Goal: Task Accomplishment & Management: Manage account settings

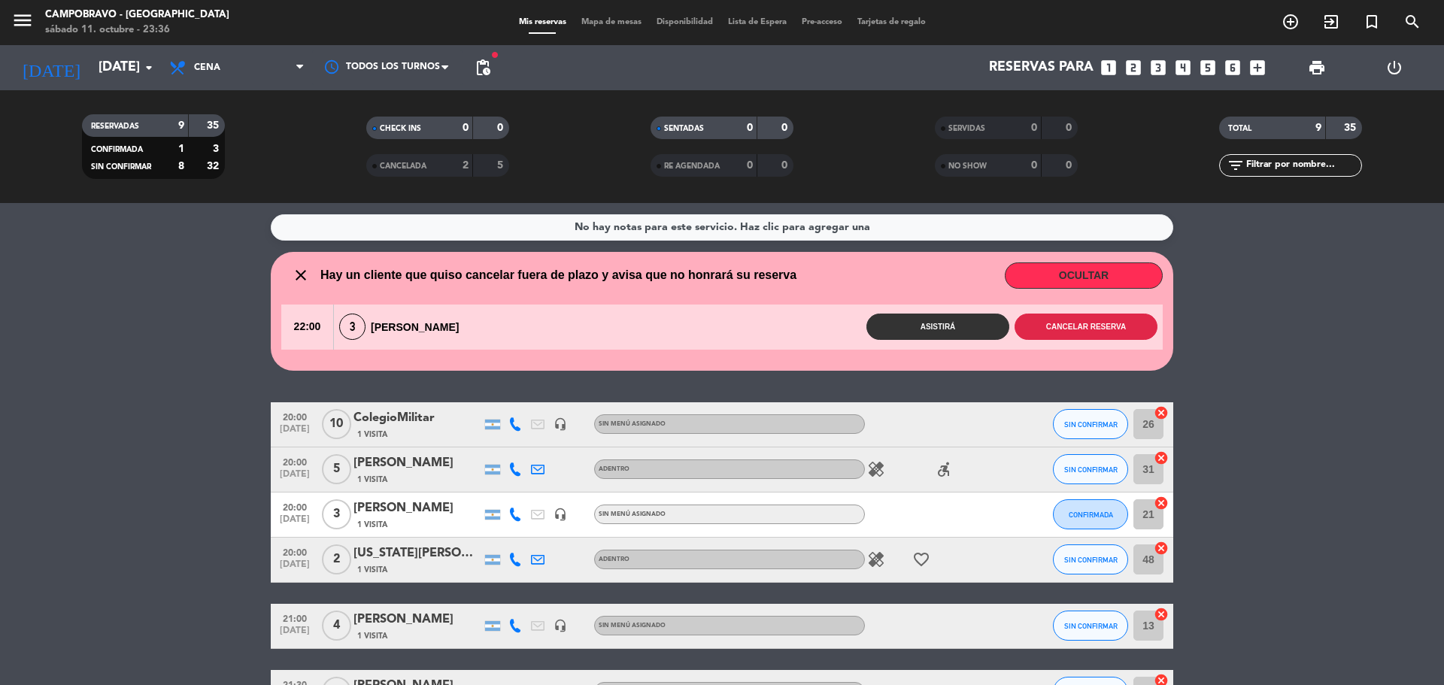
click at [1049, 319] on button "Cancelar reserva" at bounding box center [1085, 327] width 143 height 26
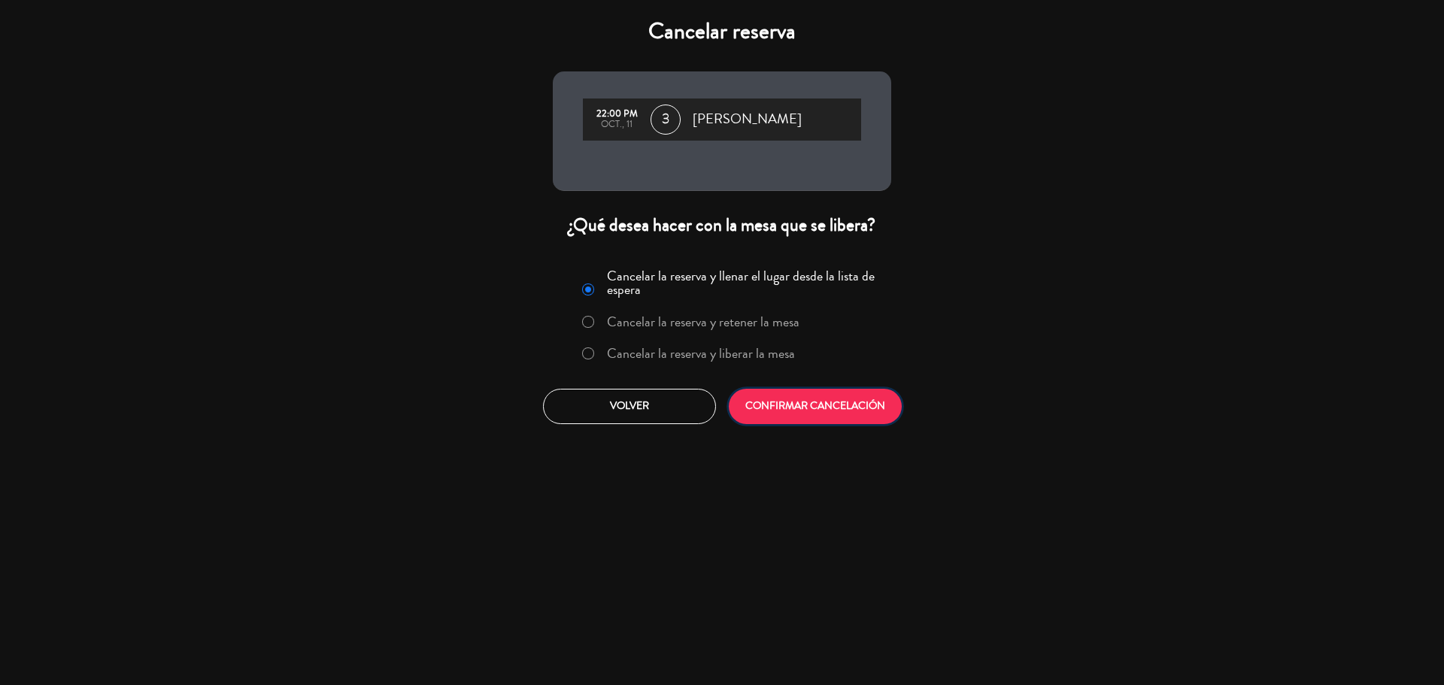
click at [879, 402] on button "CONFIRMAR CANCELACIÓN" at bounding box center [815, 406] width 173 height 35
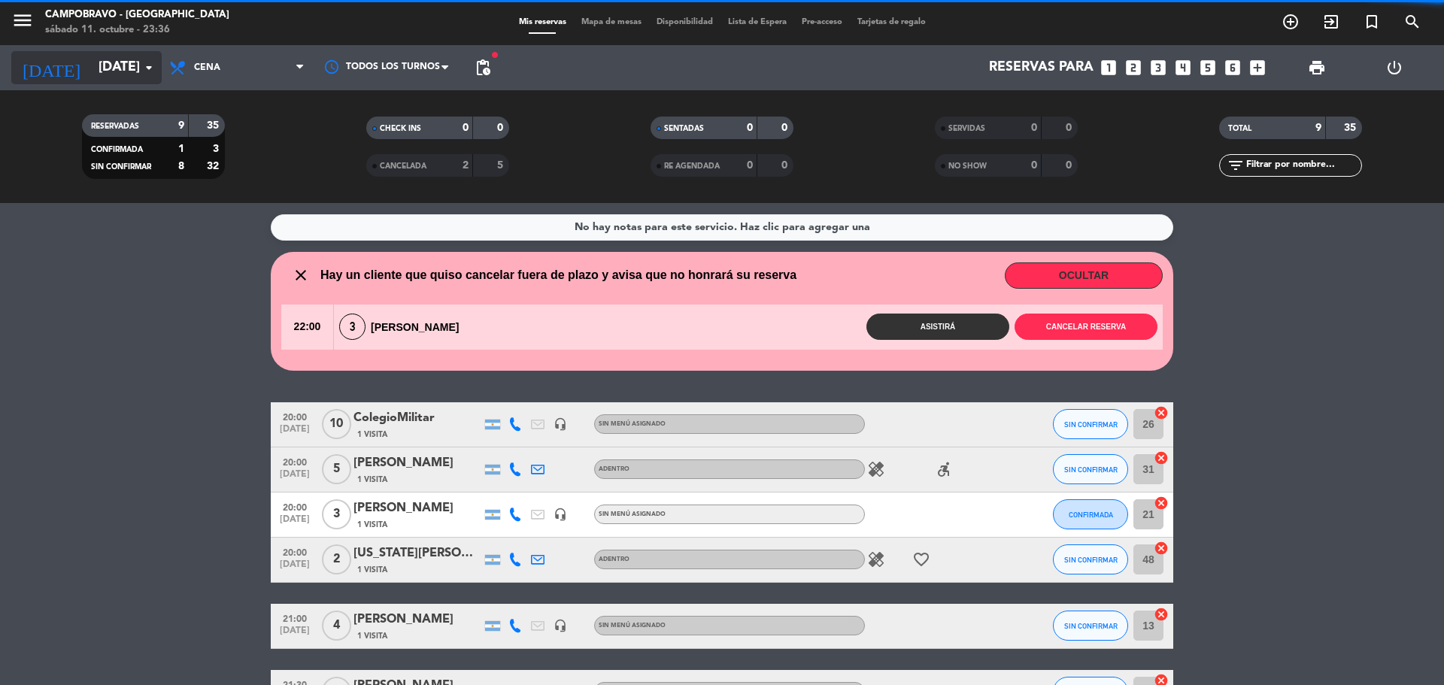
click at [119, 64] on input "[DATE]" at bounding box center [178, 68] width 174 height 30
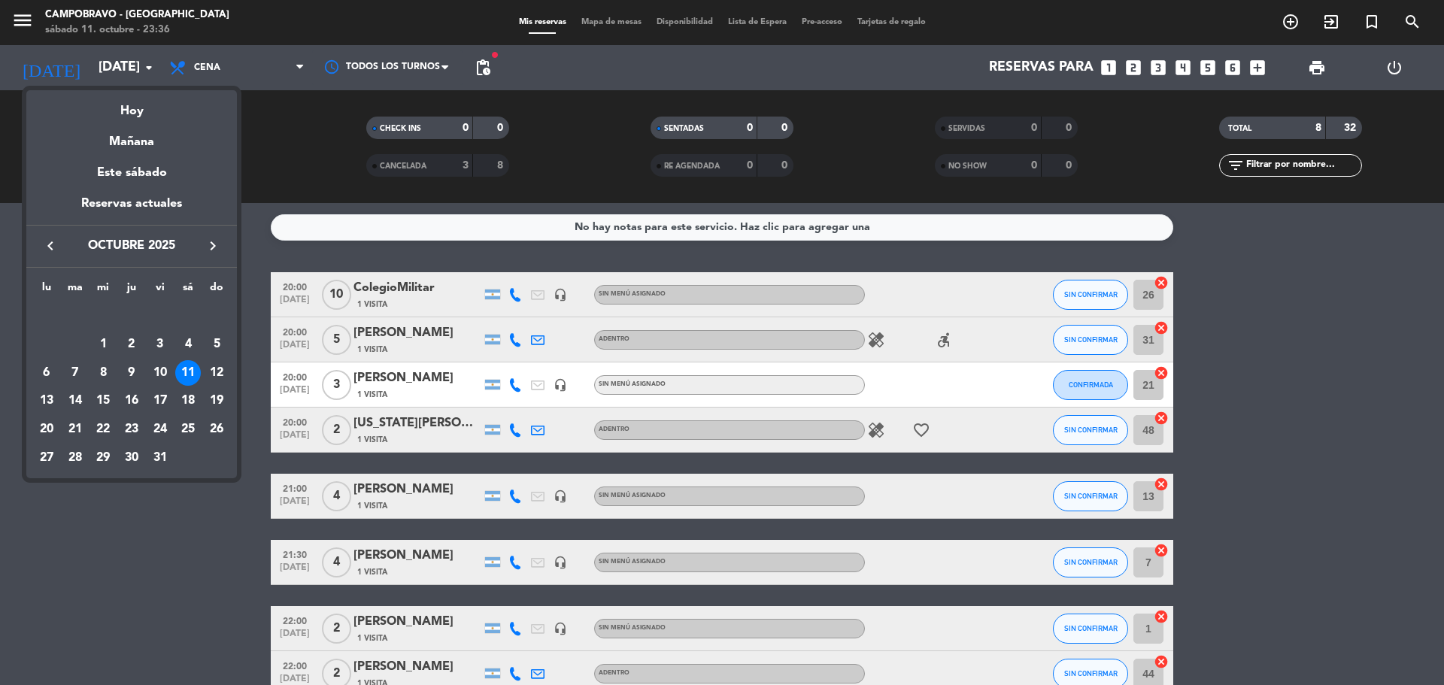
drag, startPoint x: 216, startPoint y: 395, endPoint x: 241, endPoint y: 373, distance: 34.1
click at [216, 397] on div "19" at bounding box center [217, 401] width 26 height 26
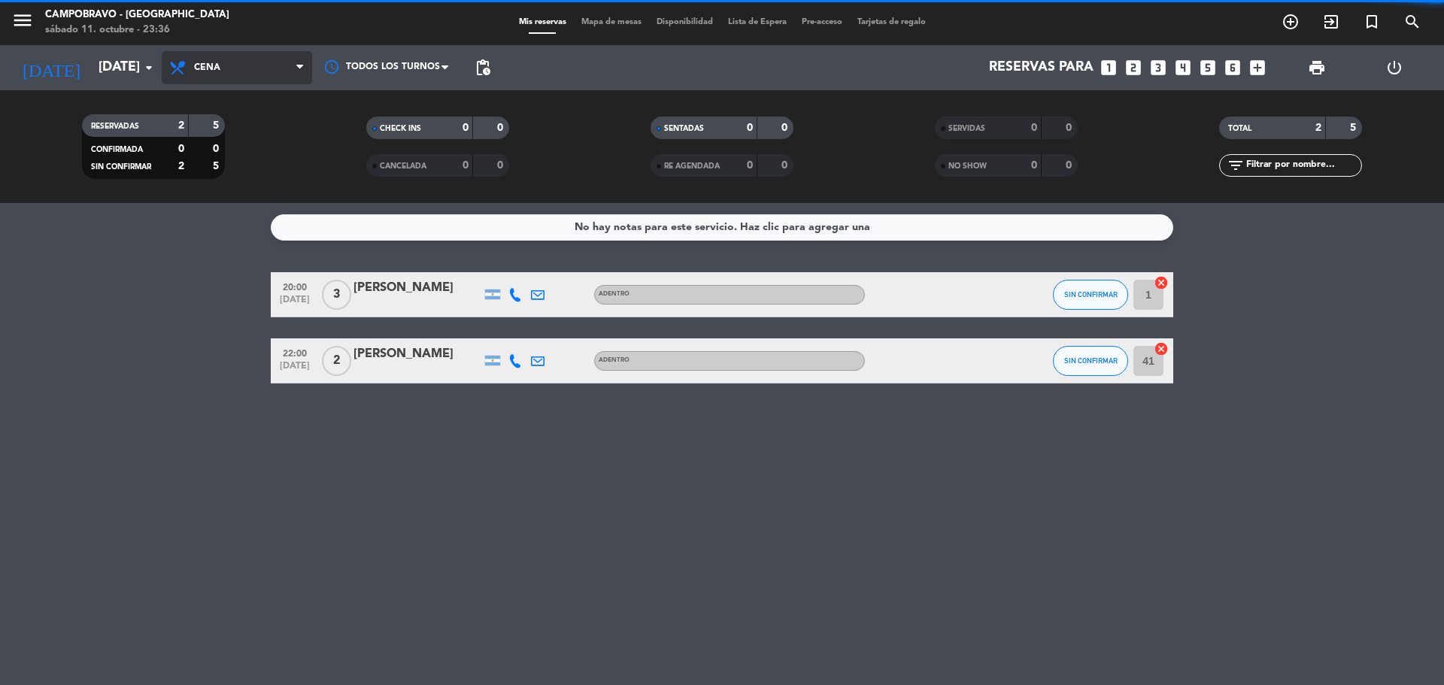
click at [216, 68] on span "Cena" at bounding box center [207, 67] width 26 height 11
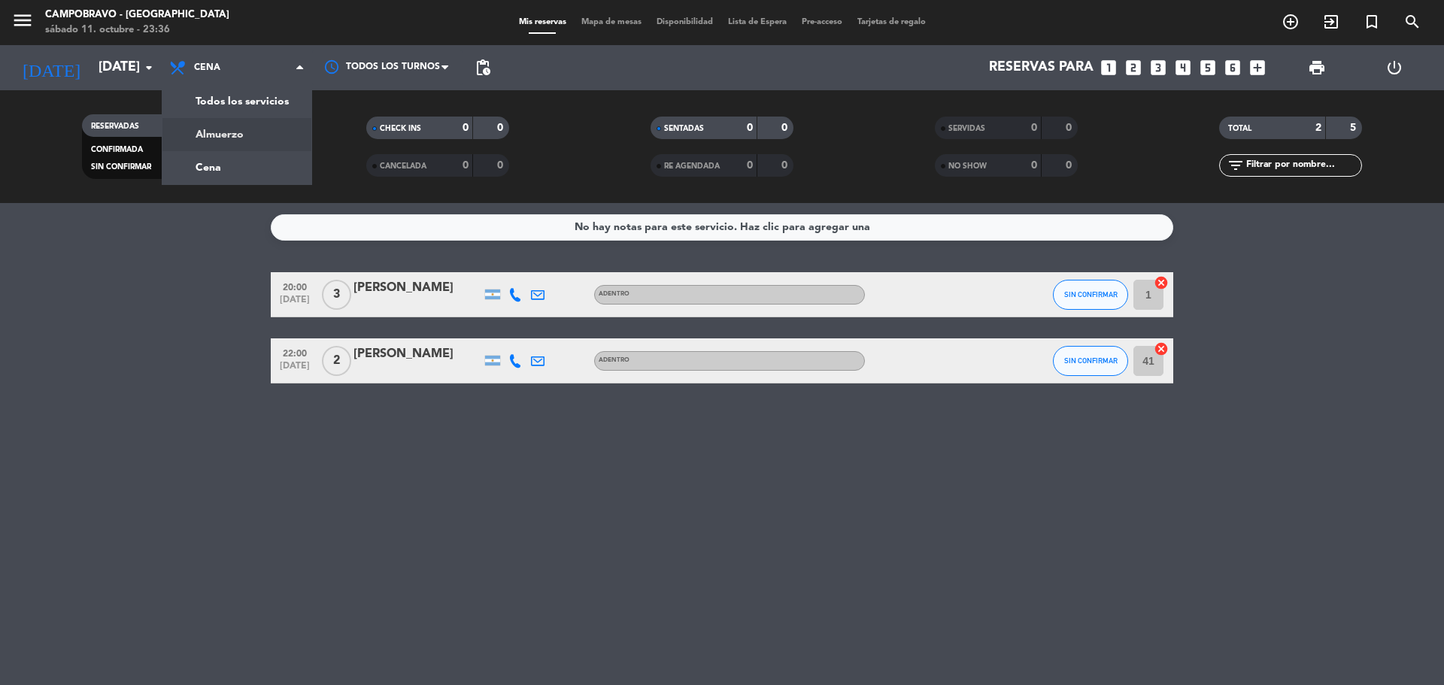
click at [245, 129] on div "menu Campobravo - Las Cañitas [DATE] 11. octubre - 23:36 Mis reservas Mapa de m…" at bounding box center [722, 101] width 1444 height 203
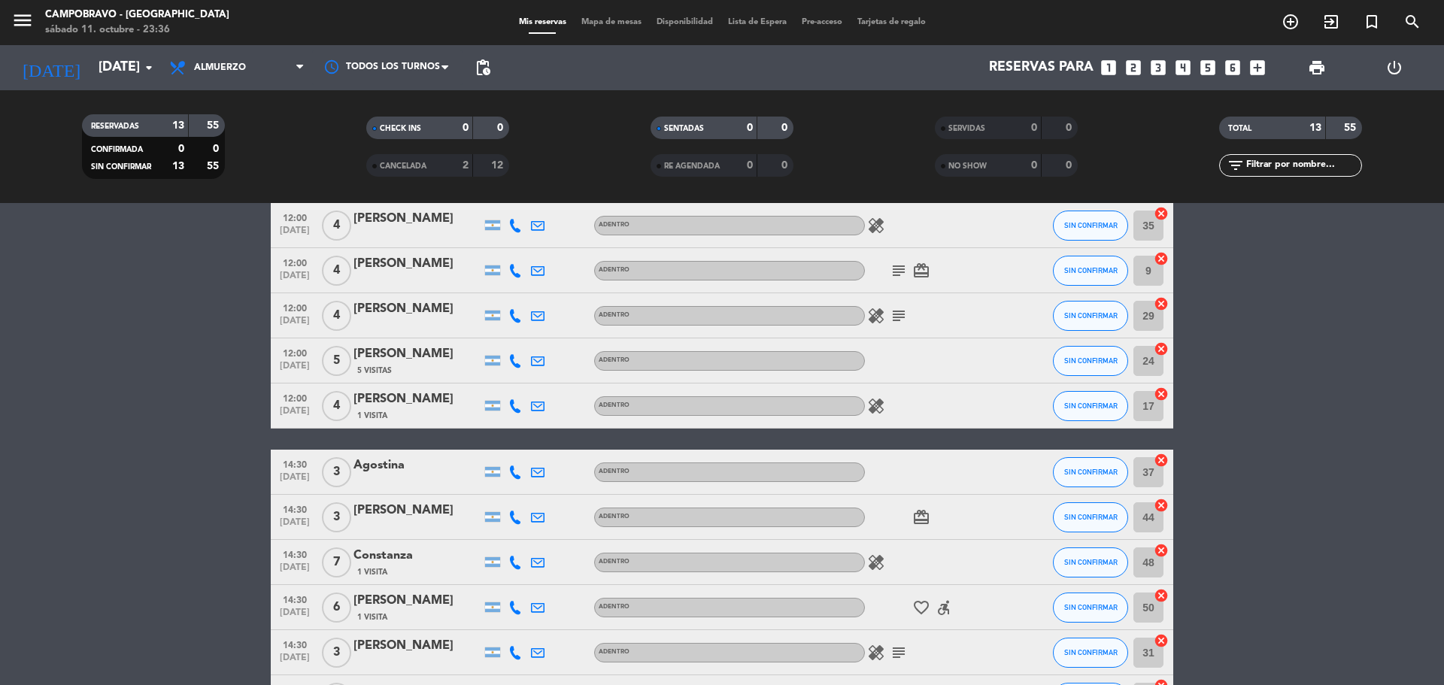
scroll to position [226, 0]
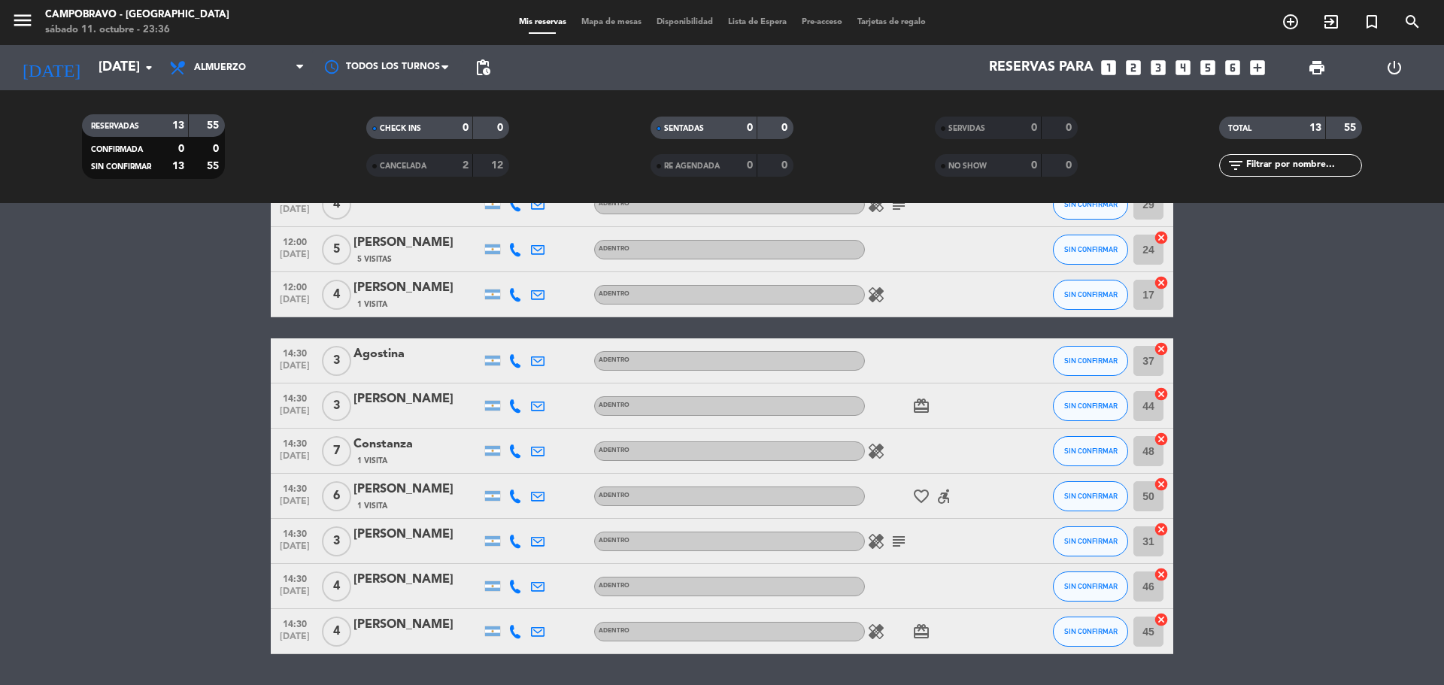
click at [927, 630] on icon "card_giftcard" at bounding box center [921, 632] width 18 height 18
click at [889, 539] on icon "subject" at bounding box center [898, 541] width 18 height 18
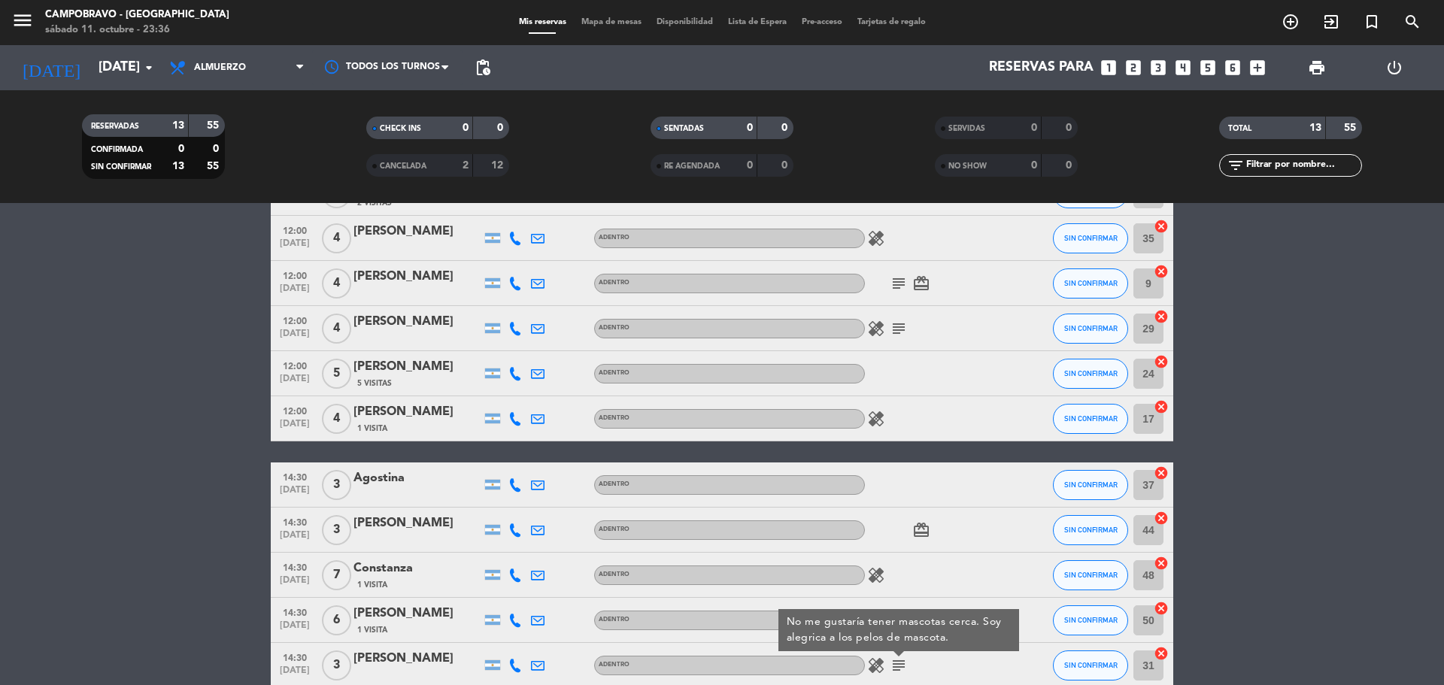
scroll to position [75, 0]
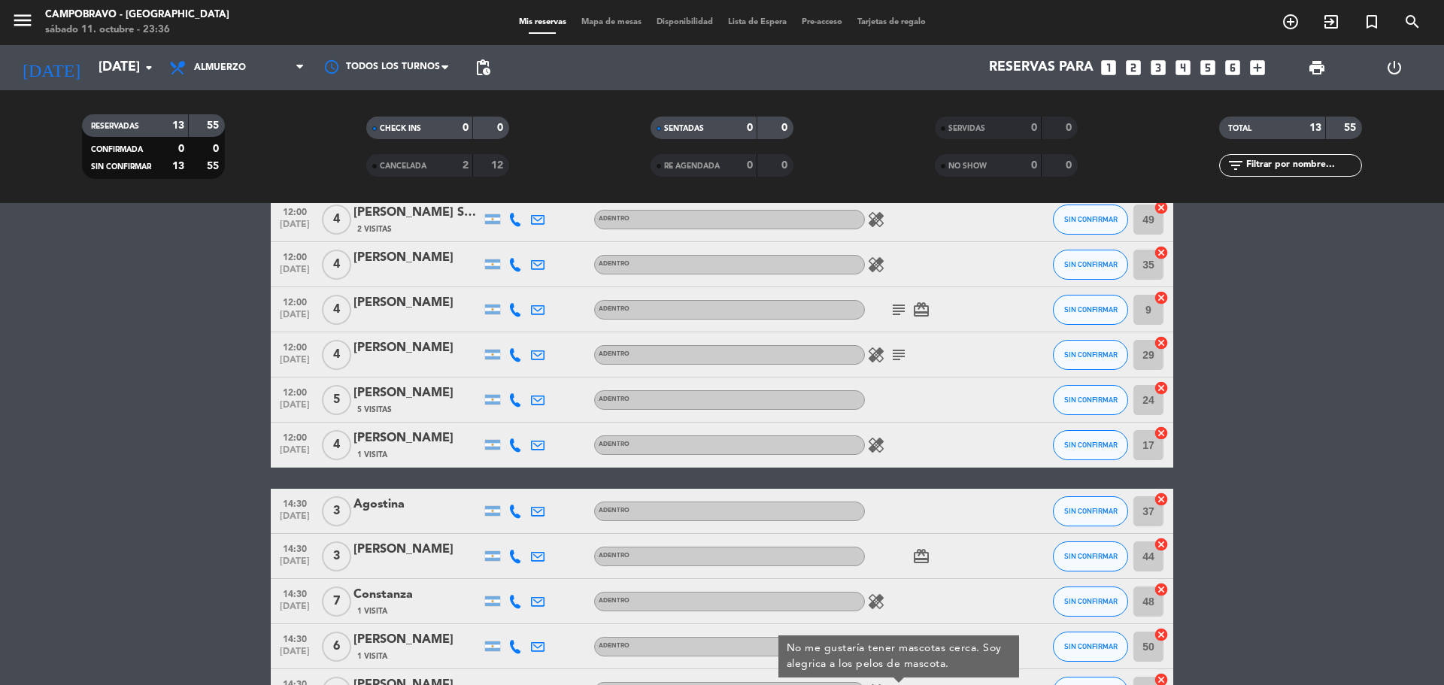
click at [906, 352] on icon "subject" at bounding box center [898, 355] width 18 height 18
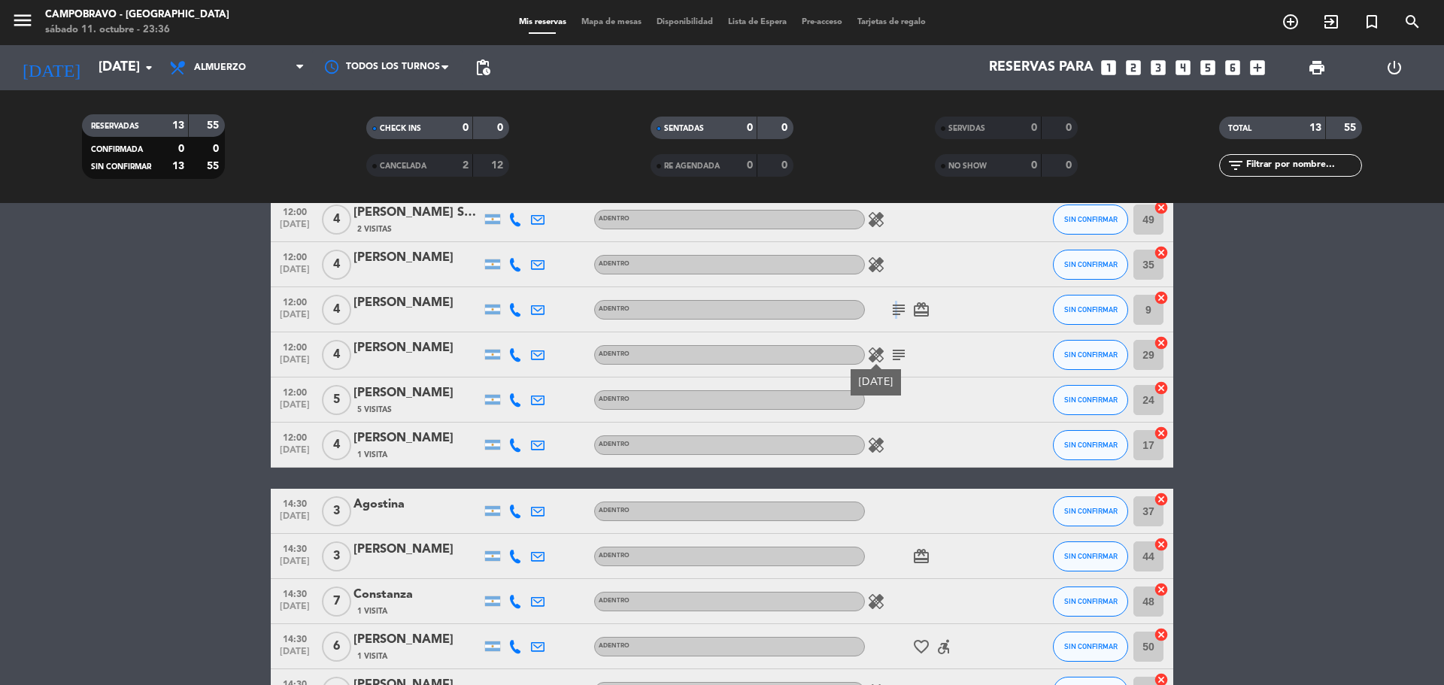
click at [894, 311] on icon "subject" at bounding box center [898, 310] width 18 height 18
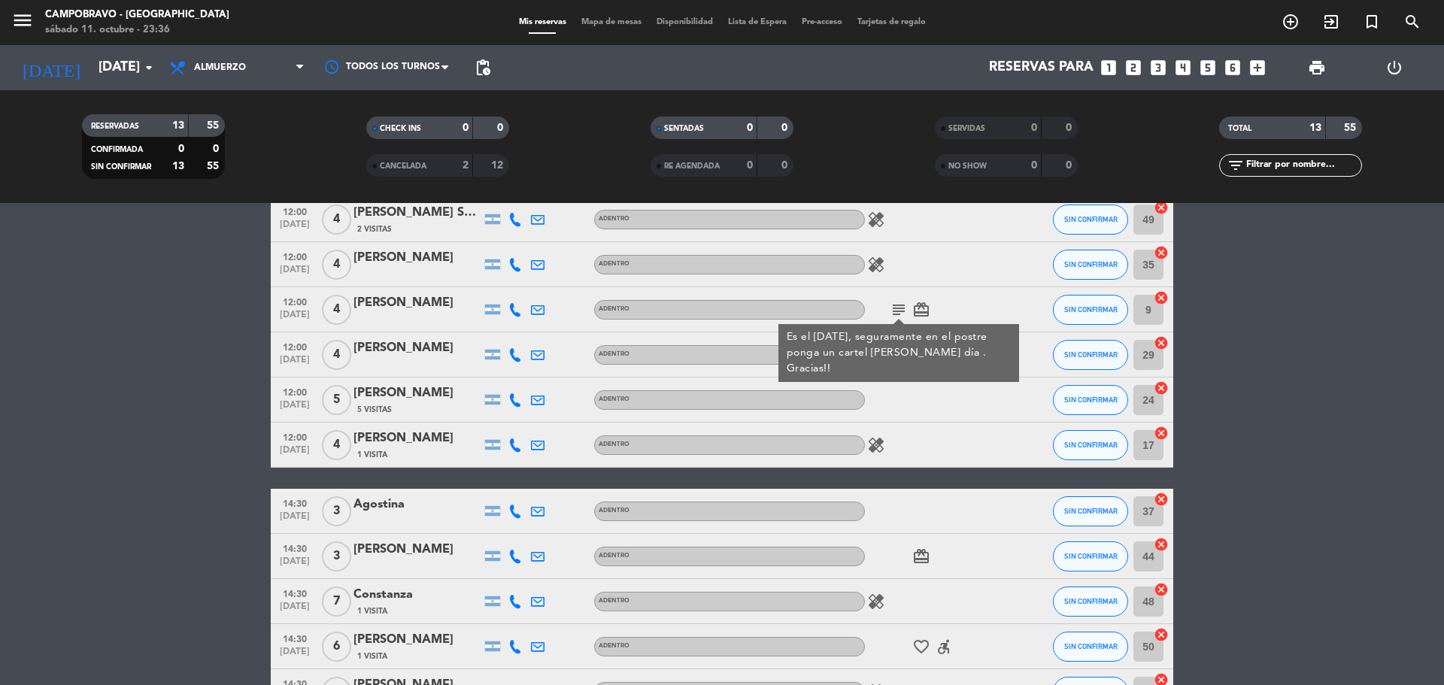
click at [920, 311] on icon "card_giftcard" at bounding box center [921, 310] width 18 height 18
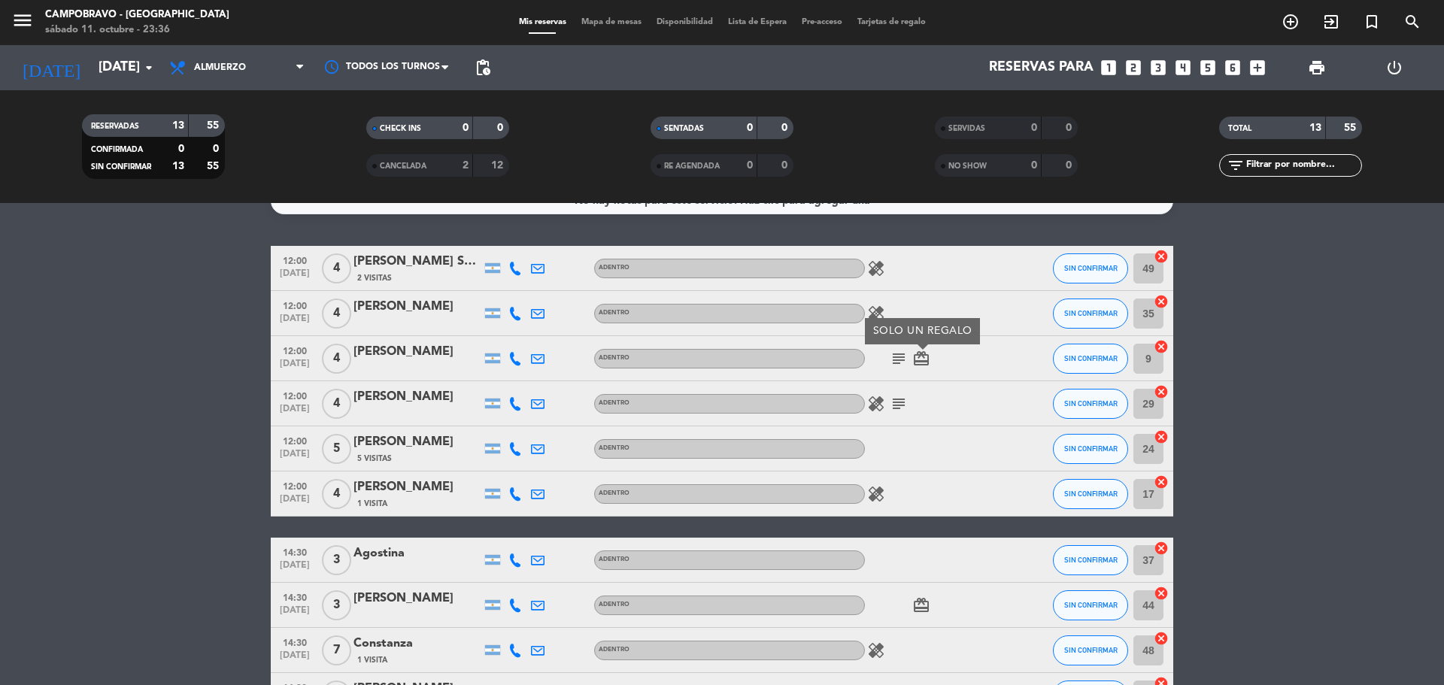
scroll to position [0, 0]
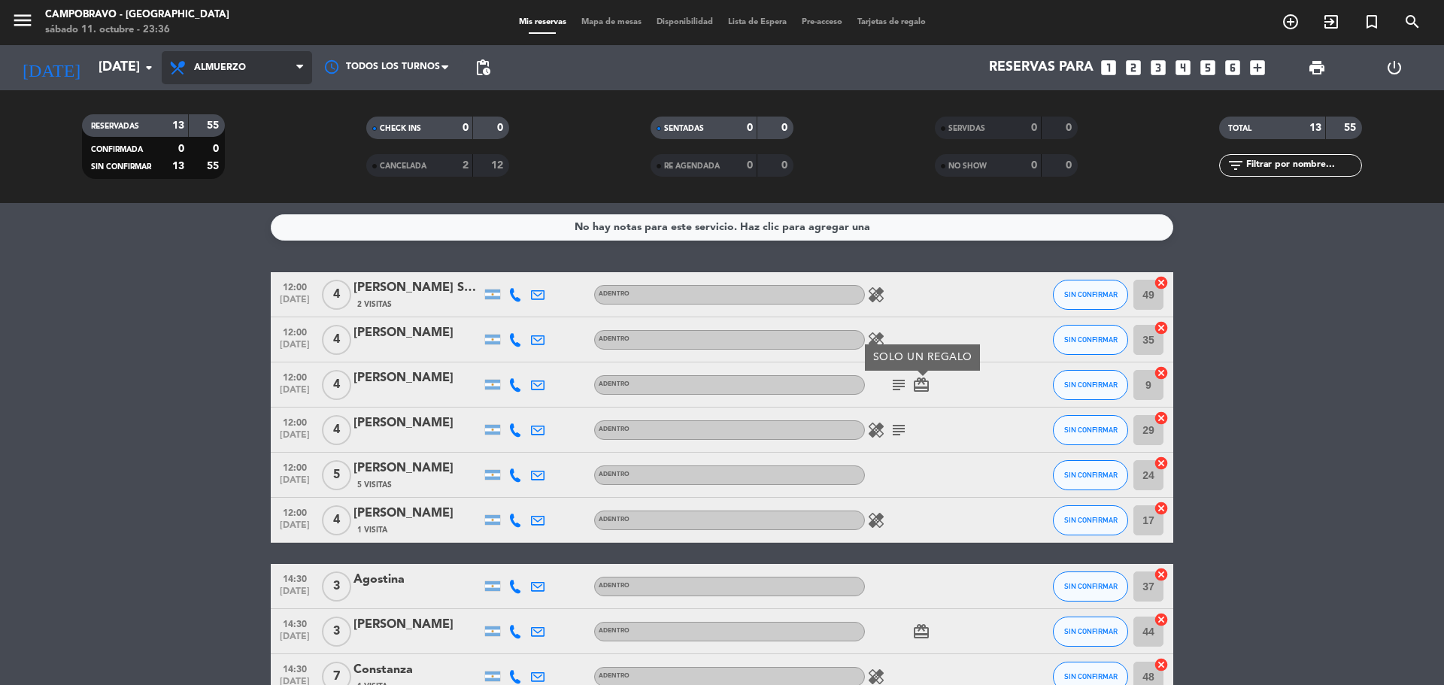
click at [162, 60] on span "Almuerzo" at bounding box center [237, 67] width 150 height 33
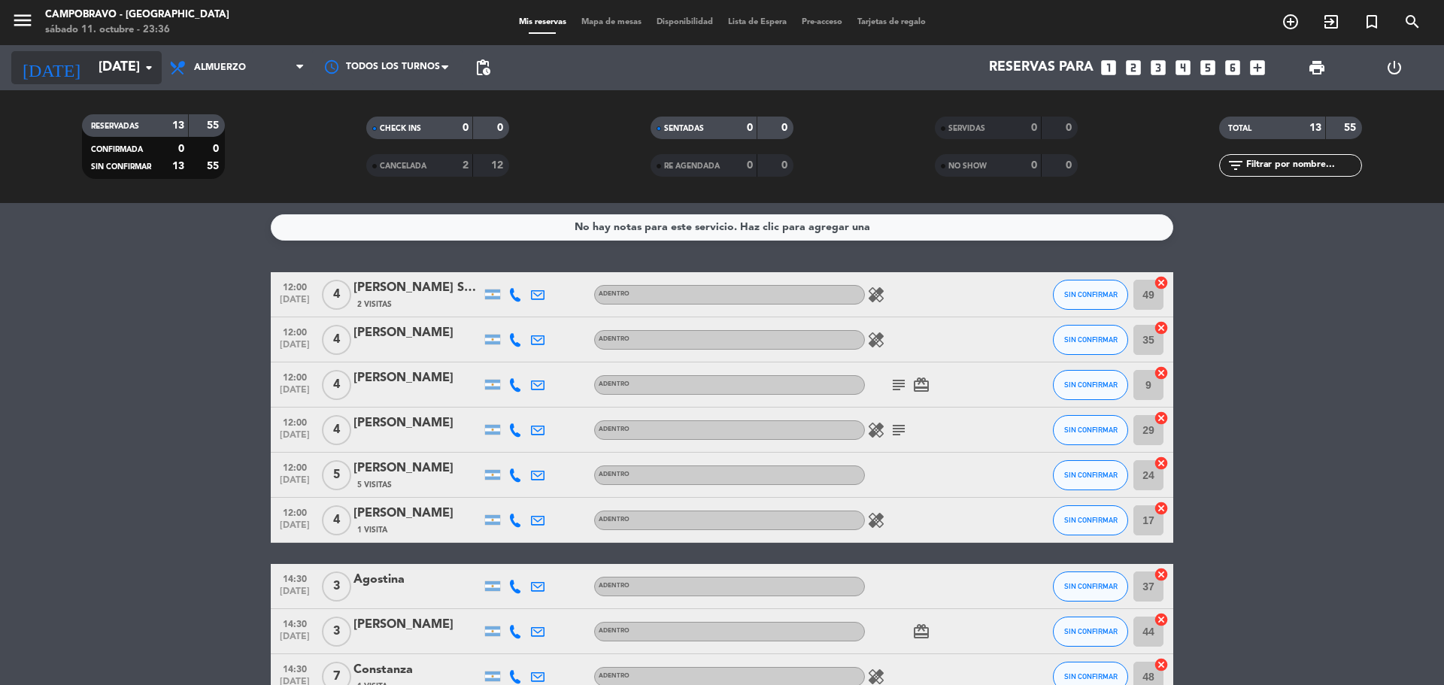
click at [126, 73] on input "[DATE]" at bounding box center [178, 68] width 174 height 30
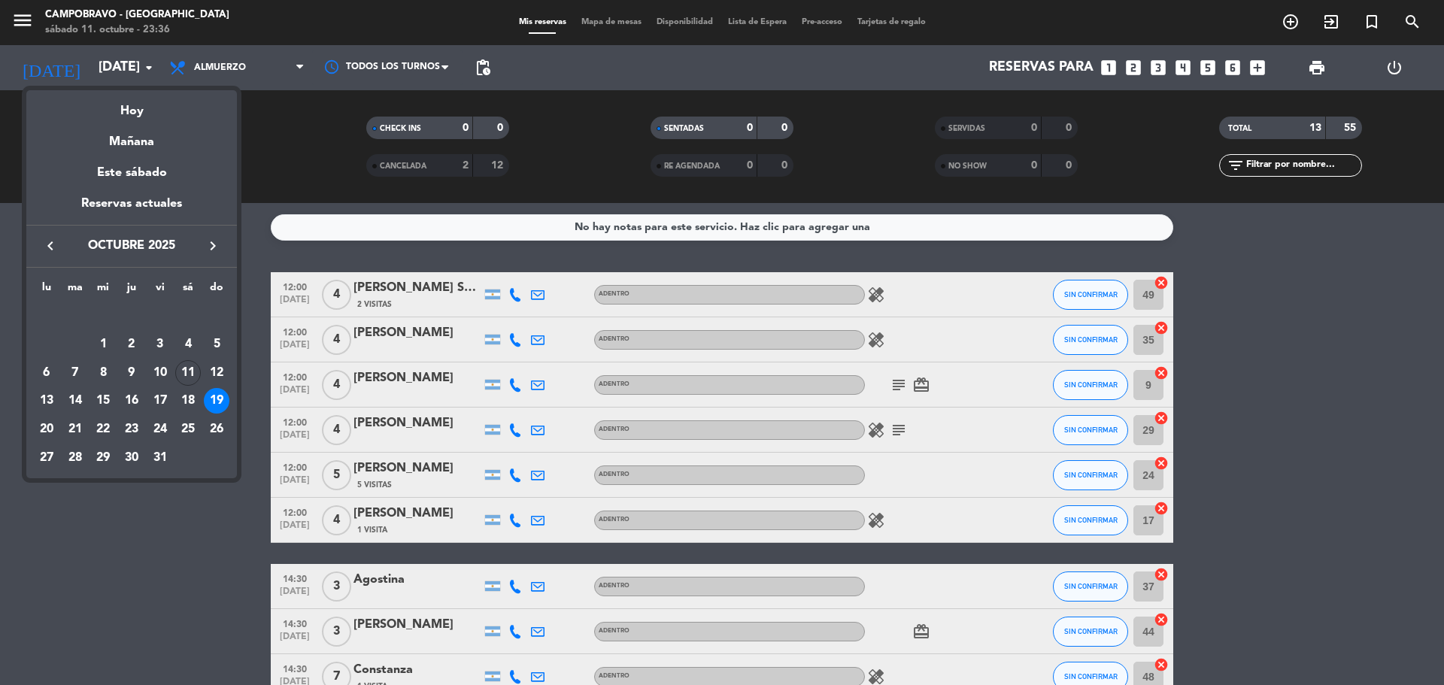
click at [224, 372] on div "12" at bounding box center [217, 373] width 26 height 26
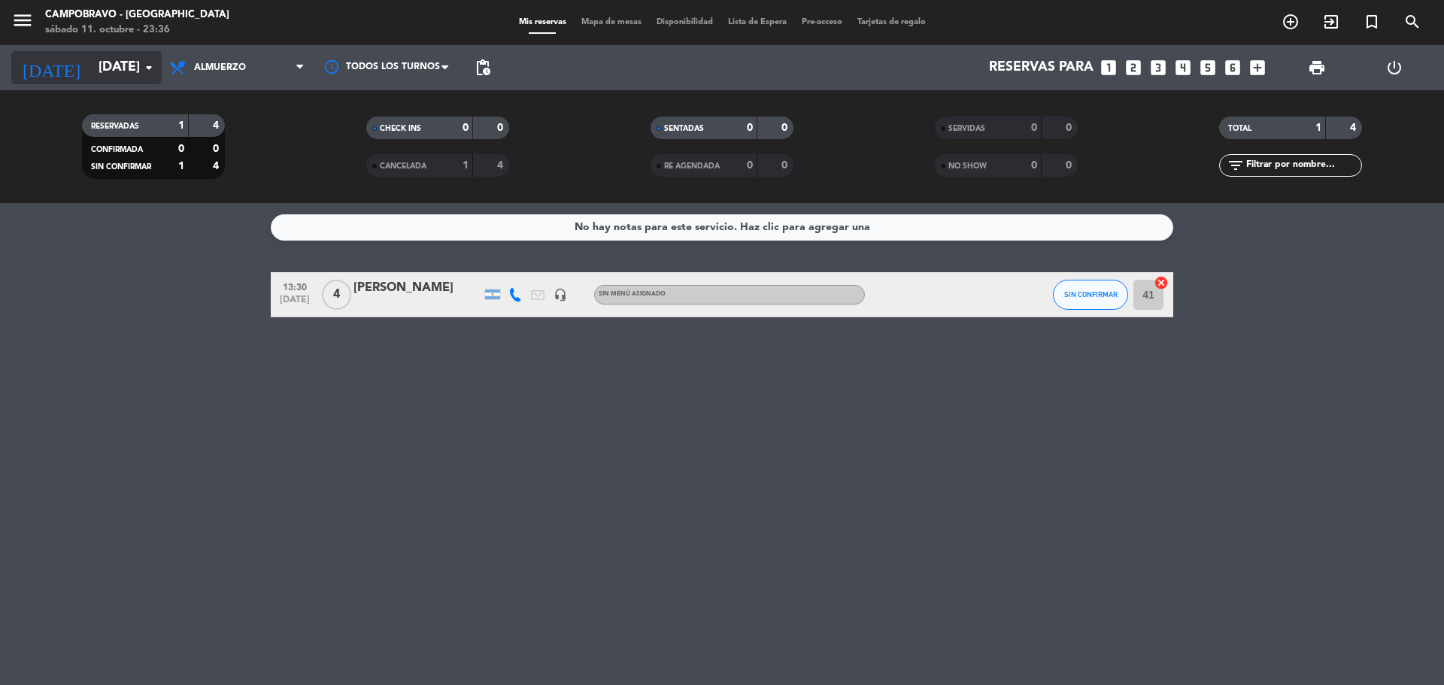
click at [144, 77] on input "[DATE]" at bounding box center [178, 68] width 174 height 30
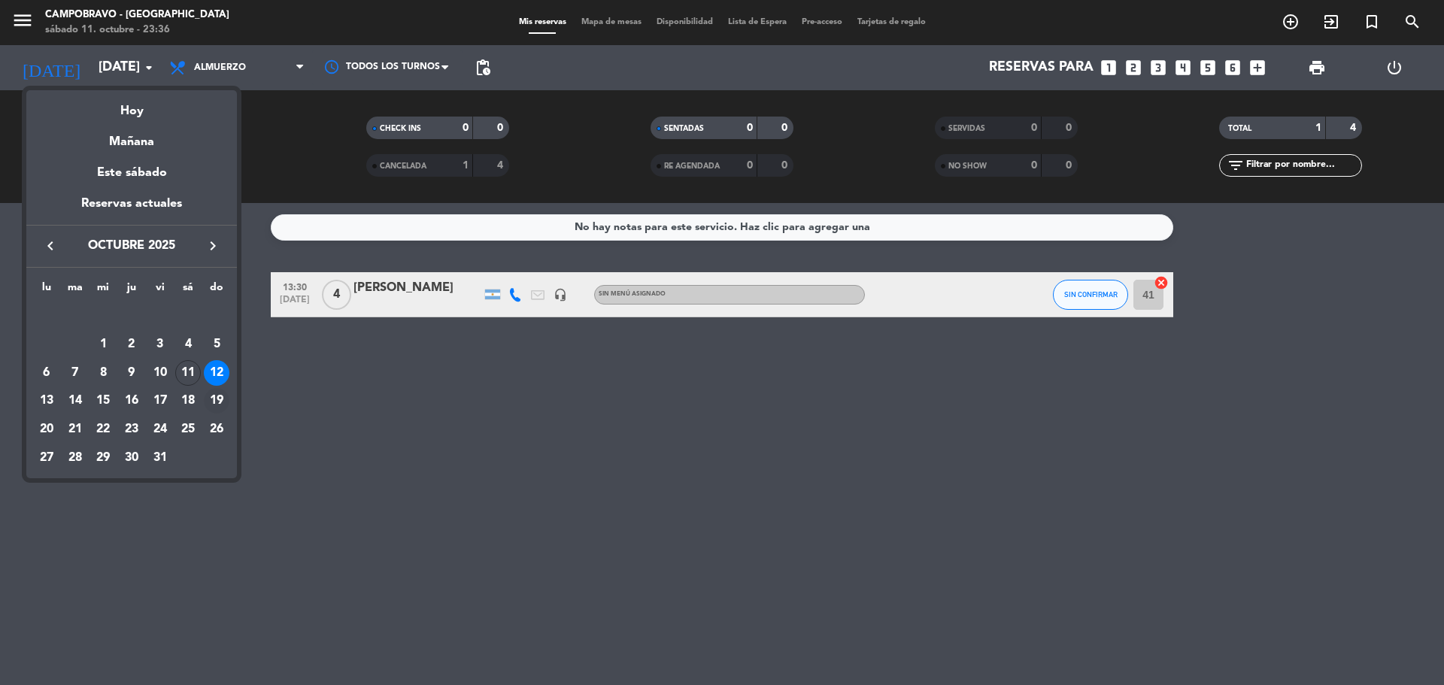
click at [211, 404] on div "19" at bounding box center [217, 401] width 26 height 26
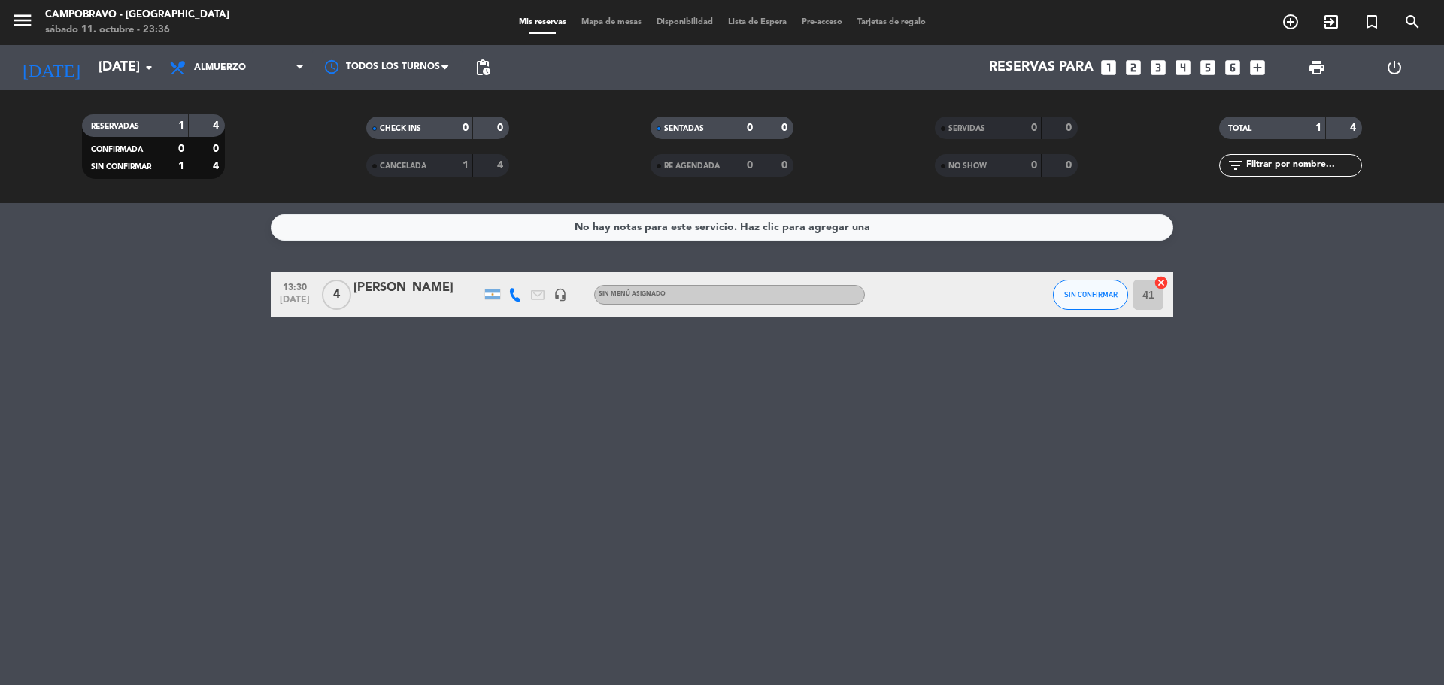
type input "[DATE]"
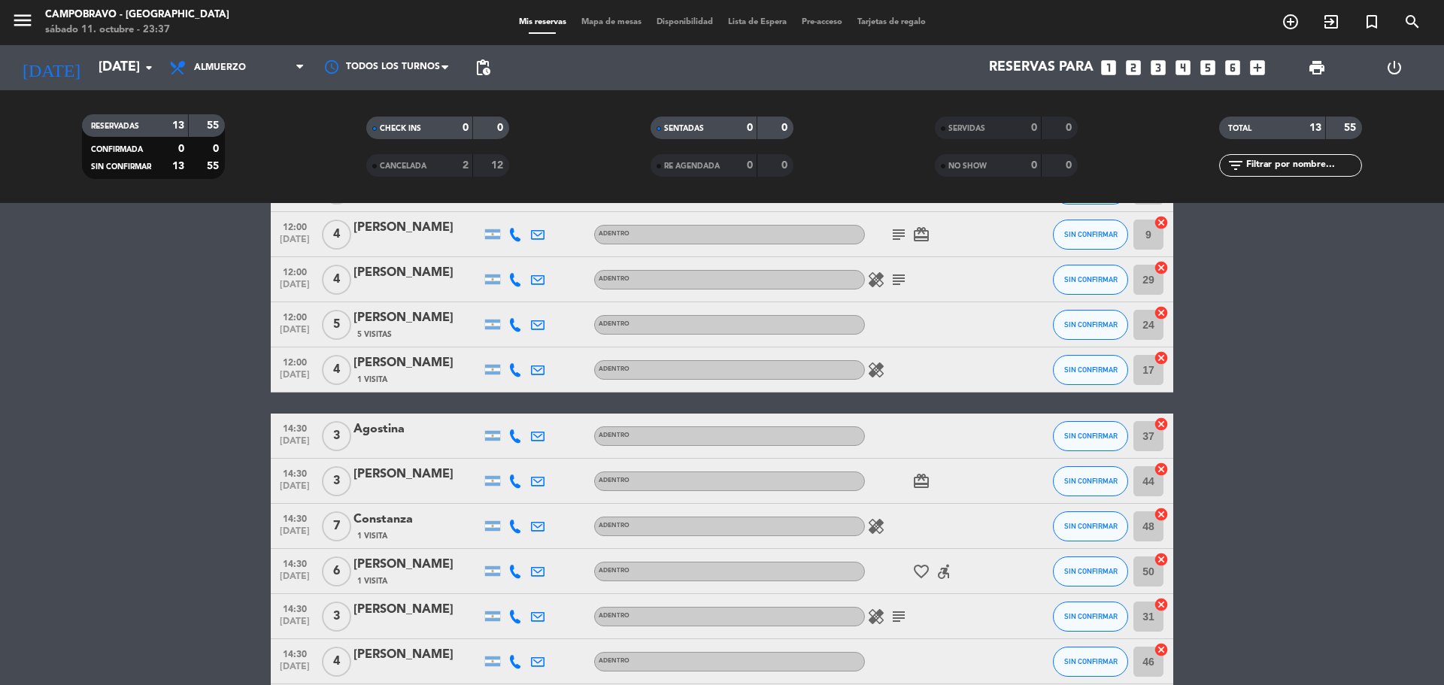
scroll to position [226, 0]
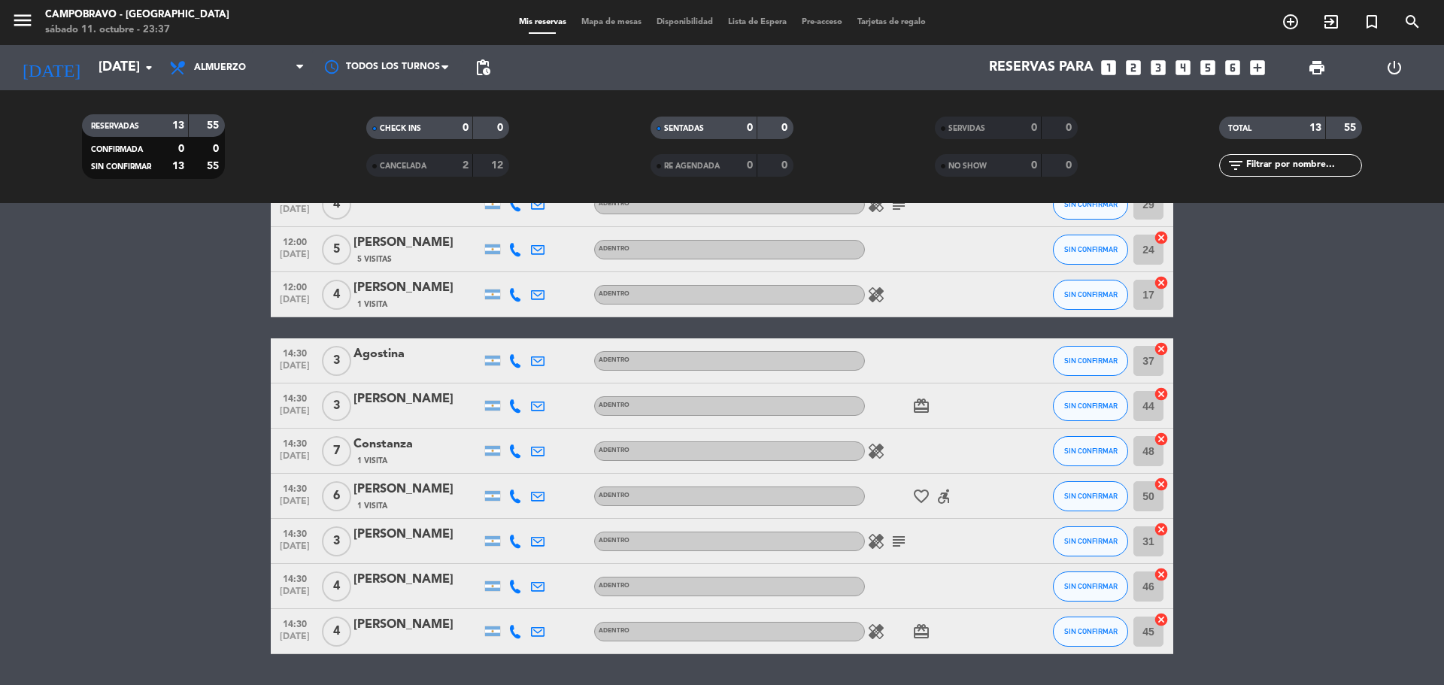
click at [877, 452] on icon "healing" at bounding box center [876, 451] width 18 height 18
drag, startPoint x: 885, startPoint y: 555, endPoint x: 880, endPoint y: 546, distance: 10.1
click at [881, 547] on div "healing subject" at bounding box center [932, 541] width 135 height 44
click at [880, 546] on icon "healing" at bounding box center [876, 541] width 18 height 18
click at [880, 623] on icon "healing" at bounding box center [876, 632] width 18 height 18
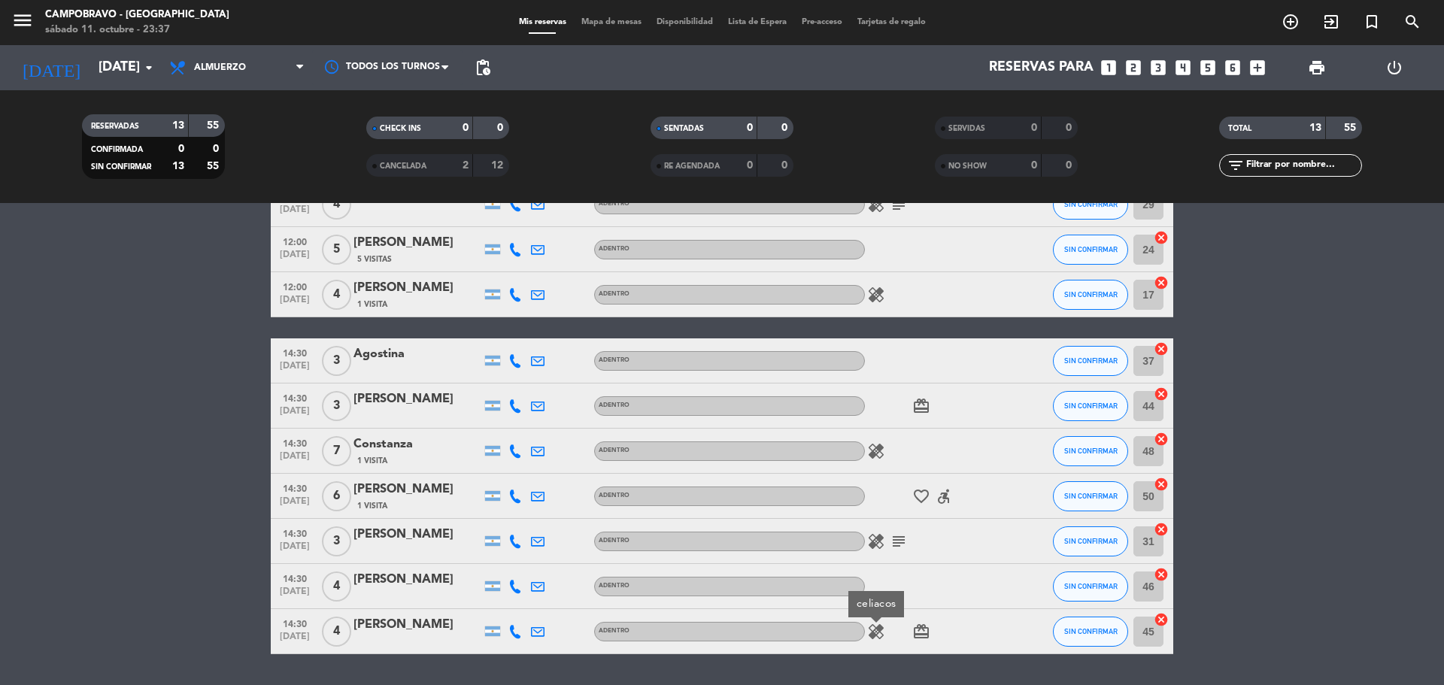
click at [912, 495] on icon "favorite_border" at bounding box center [921, 496] width 18 height 18
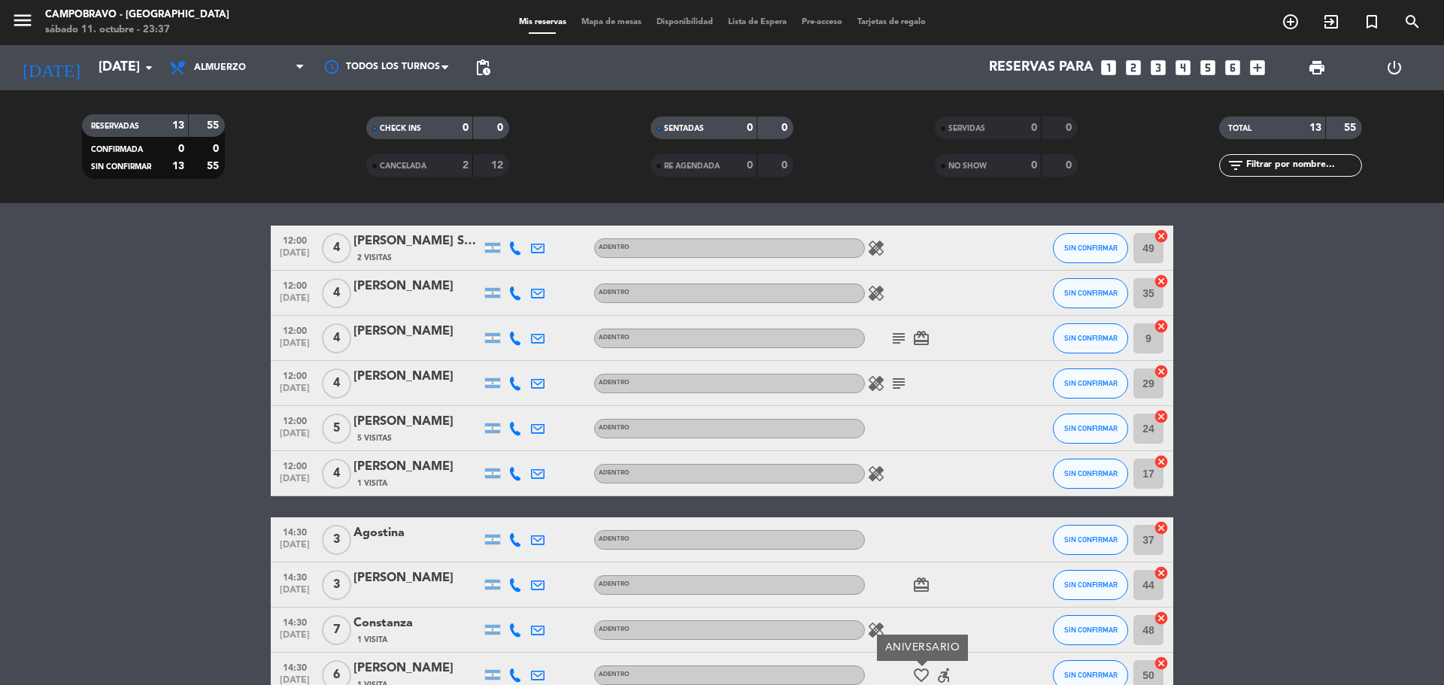
scroll to position [0, 0]
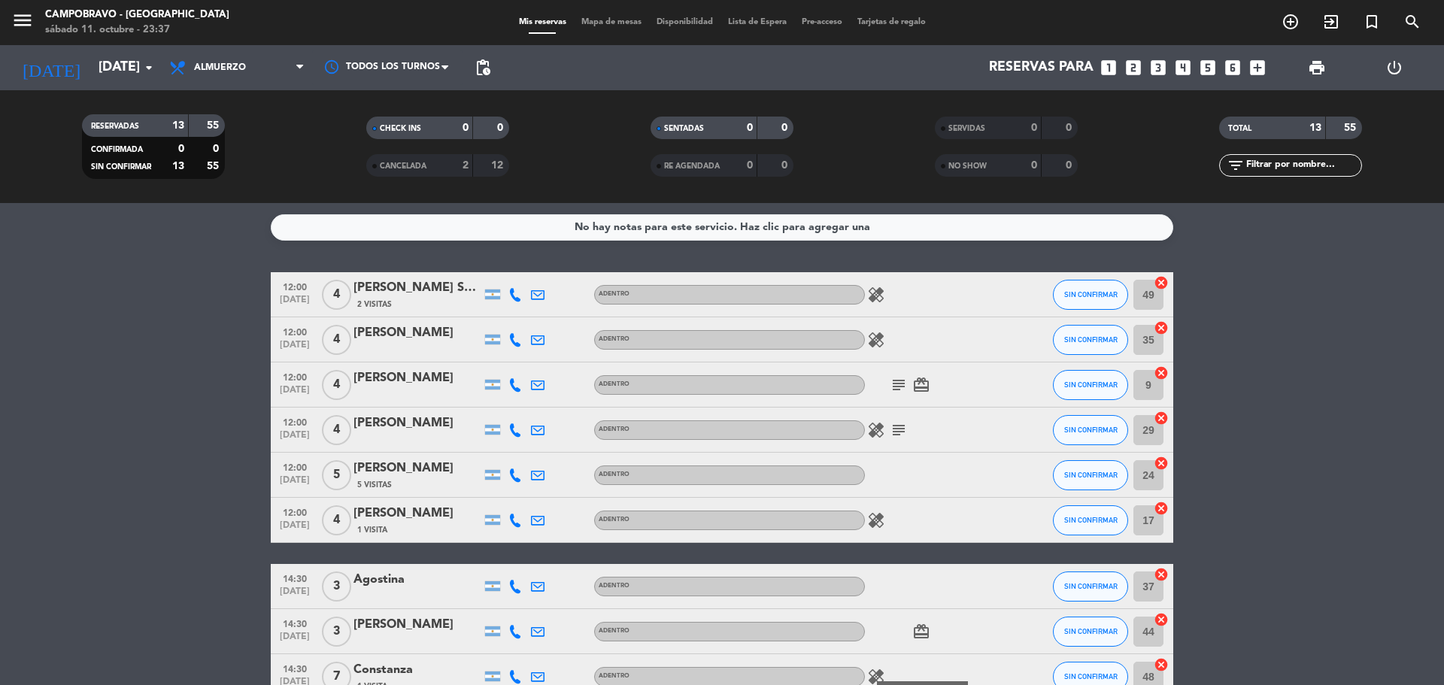
drag, startPoint x: 212, startPoint y: 128, endPoint x: 230, endPoint y: 145, distance: 25.0
click at [230, 144] on filter-checkbox "RESERVADAS 13 55 CONFIRMADA 0 0 SIN CONFIRMAR 13 55" at bounding box center [153, 146] width 284 height 65
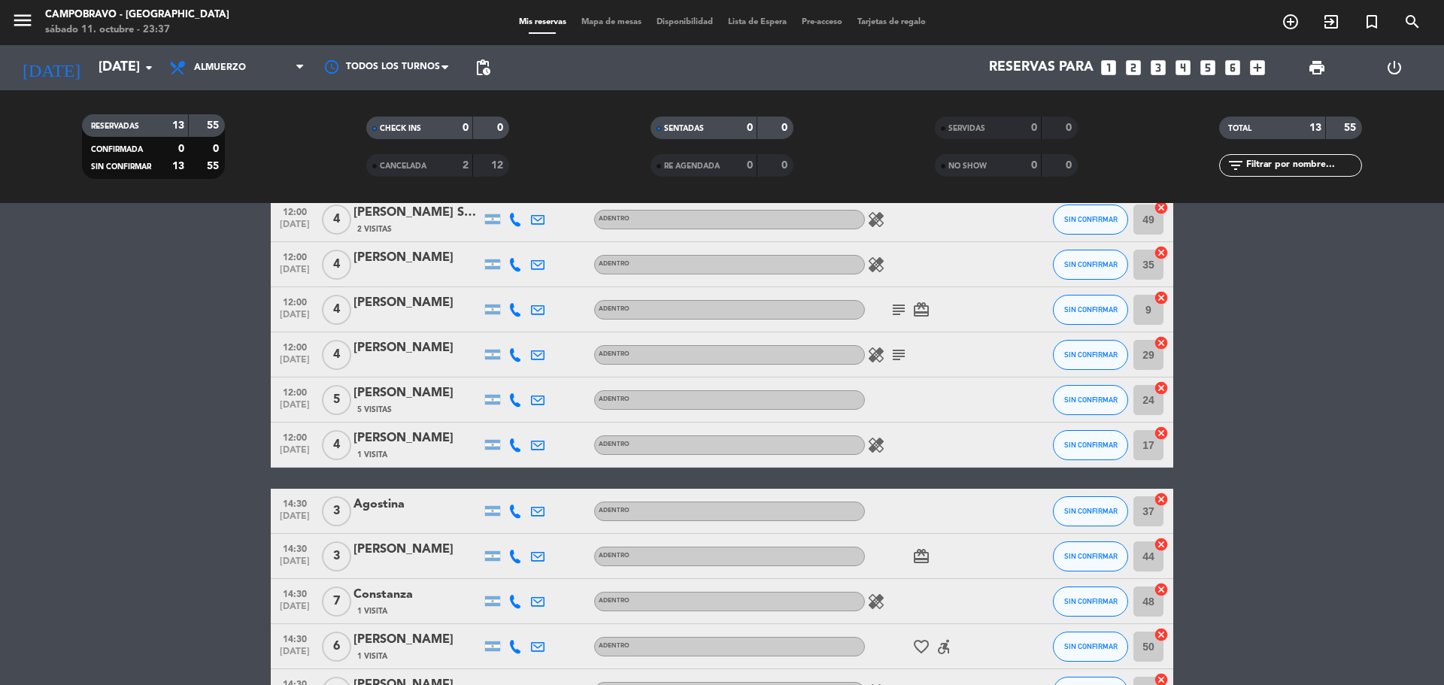
click at [894, 352] on icon "subject" at bounding box center [898, 355] width 18 height 18
click at [885, 351] on span "healing" at bounding box center [876, 355] width 23 height 18
click at [877, 354] on icon "healing" at bounding box center [876, 355] width 18 height 18
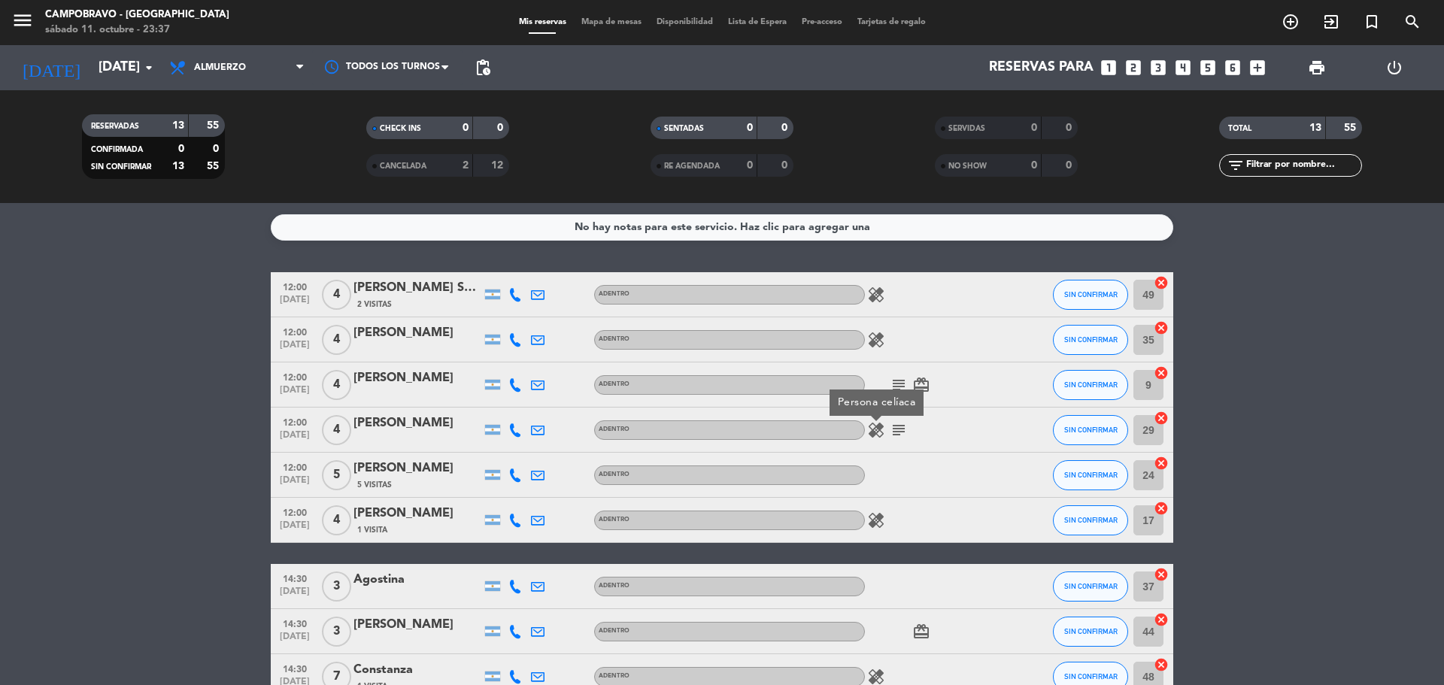
click at [914, 380] on icon "card_giftcard" at bounding box center [921, 385] width 18 height 18
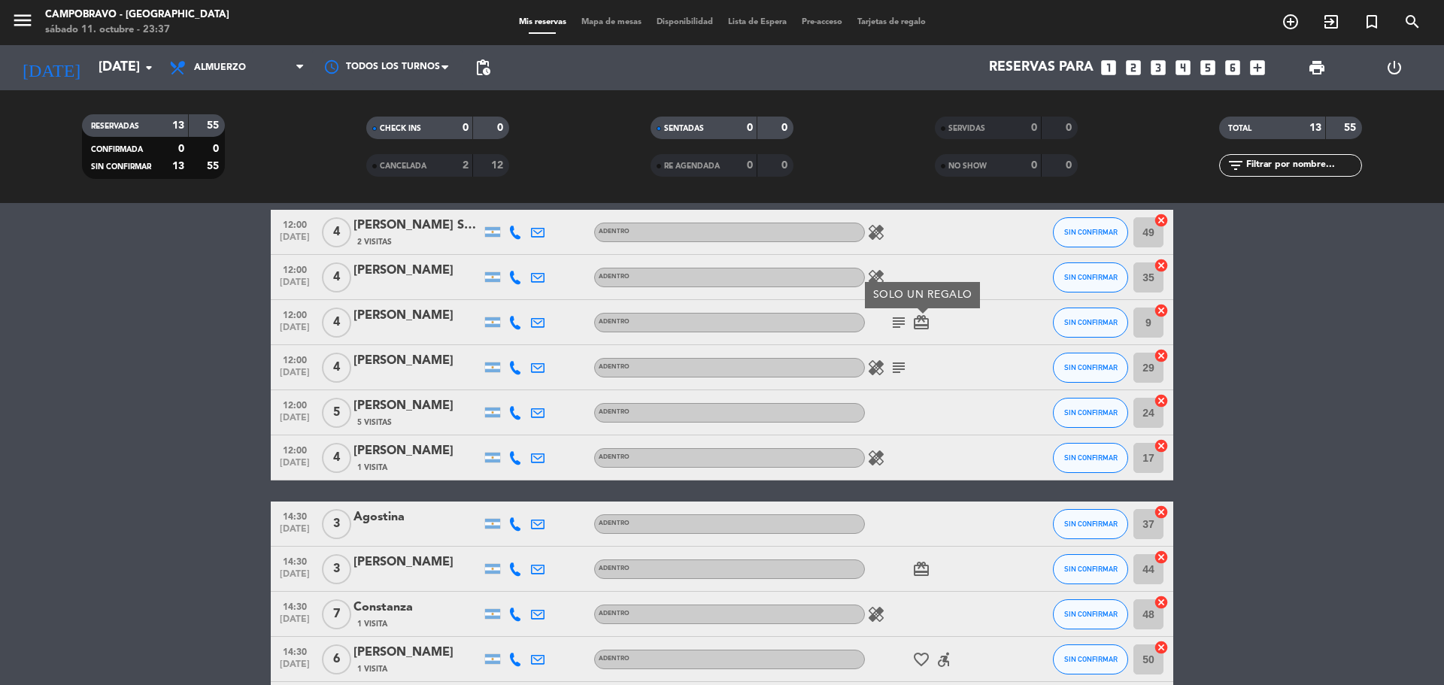
scroll to position [150, 0]
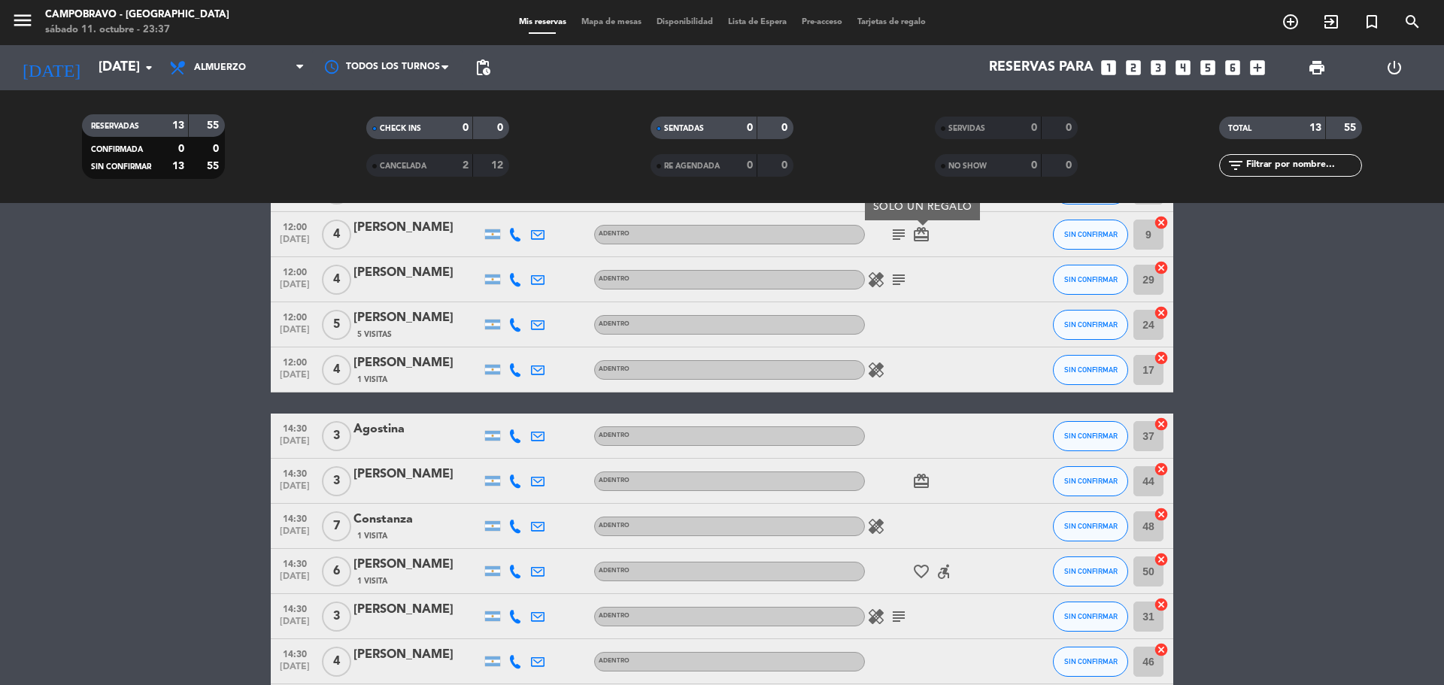
click at [915, 474] on icon "card_giftcard" at bounding box center [921, 481] width 18 height 18
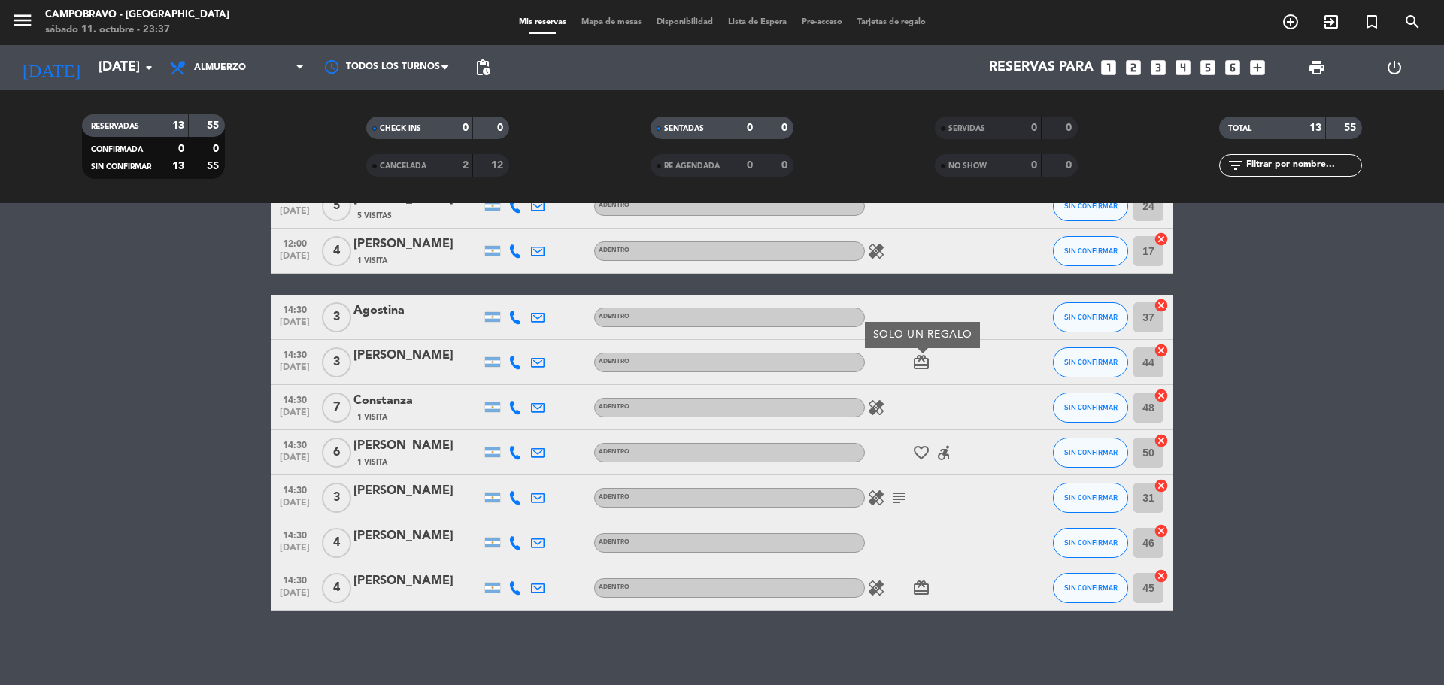
scroll to position [270, 0]
click at [924, 583] on icon "card_giftcard" at bounding box center [921, 587] width 18 height 18
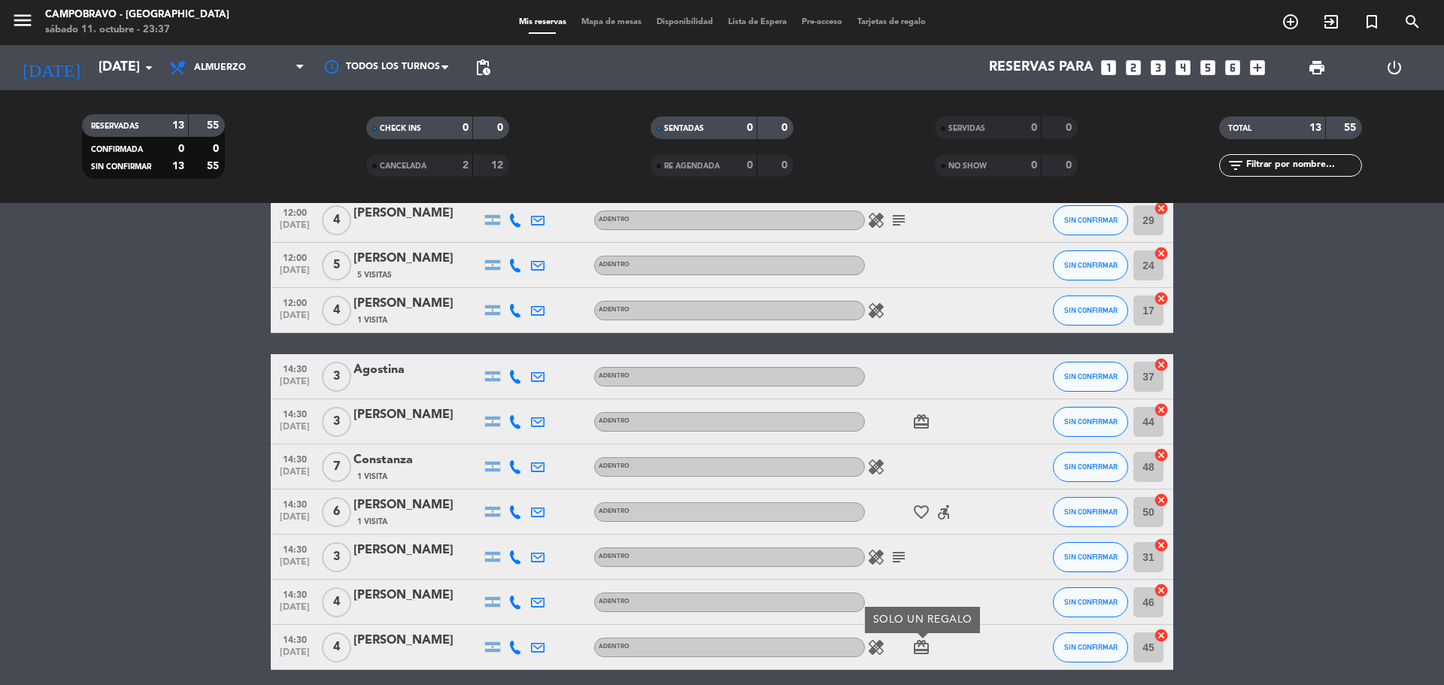
scroll to position [0, 0]
